Goal: Obtain resource: Download file/media

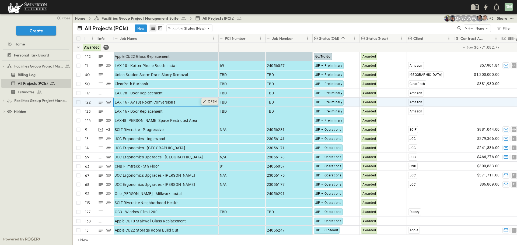
click at [211, 102] on p "OPEN" at bounding box center [212, 101] width 9 height 4
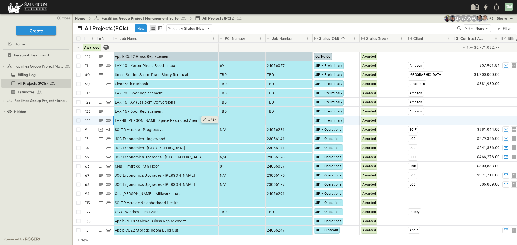
click at [211, 119] on p "OPEN" at bounding box center [212, 120] width 9 height 4
